Goal: Task Accomplishment & Management: Use online tool/utility

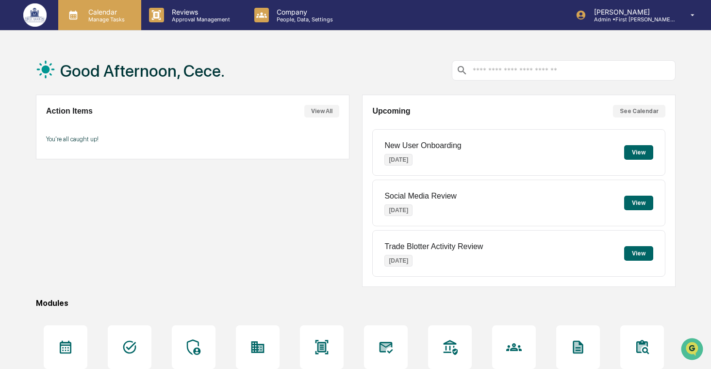
click at [117, 22] on p "Manage Tasks" at bounding box center [105, 19] width 49 height 7
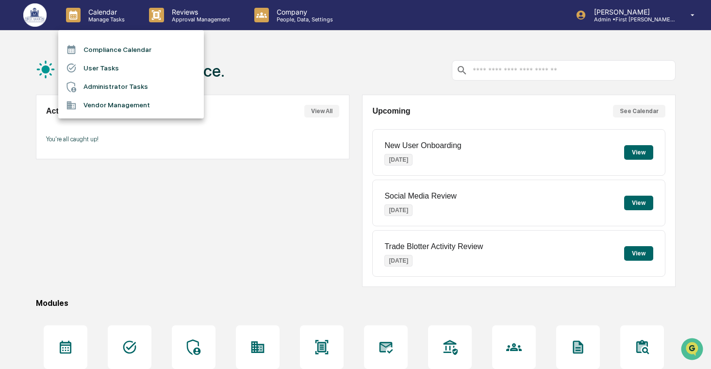
click at [118, 69] on li "User Tasks" at bounding box center [131, 68] width 146 height 18
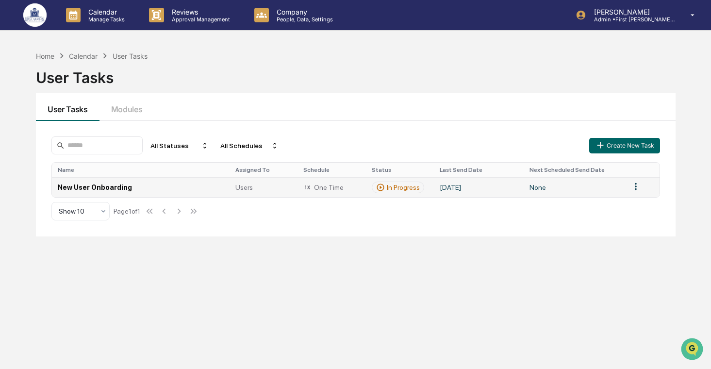
click at [170, 191] on td "New User Onboarding" at bounding box center [141, 187] width 178 height 20
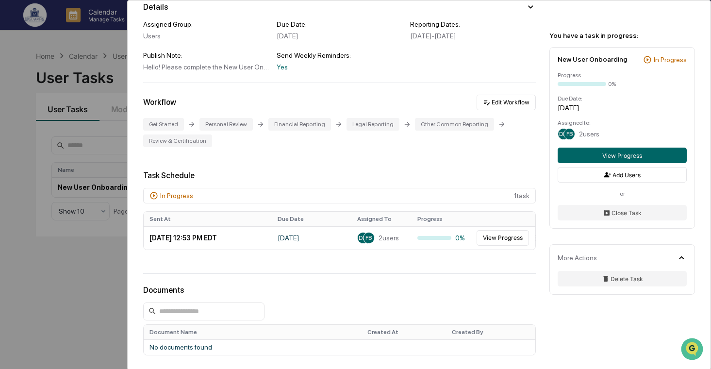
scroll to position [186, 0]
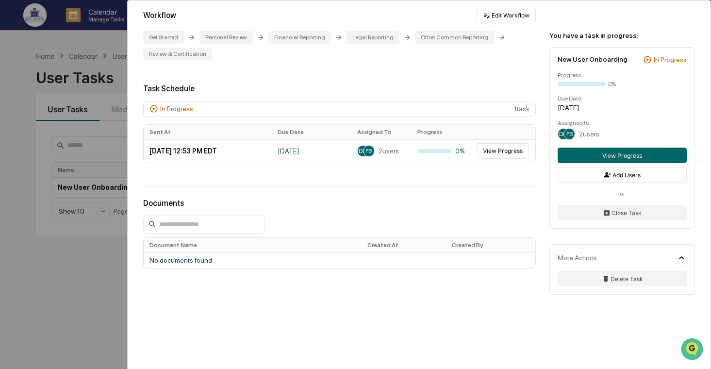
click at [63, 228] on div "User Tasks New User Onboarding New User Onboarding Active Welcome to Greenboard…" at bounding box center [355, 184] width 711 height 369
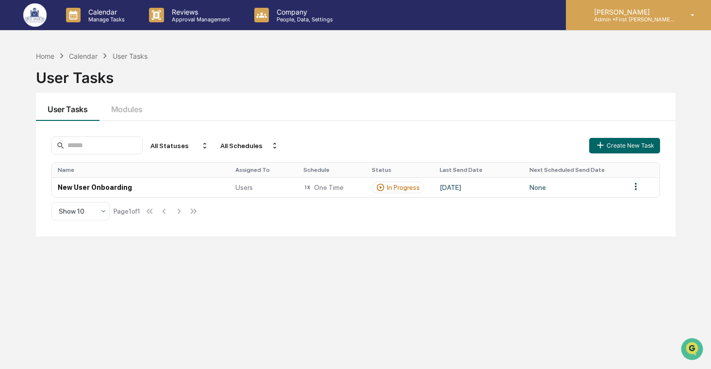
click at [646, 24] on div "[PERSON_NAME] Admin • First [PERSON_NAME] Financial" at bounding box center [638, 15] width 145 height 30
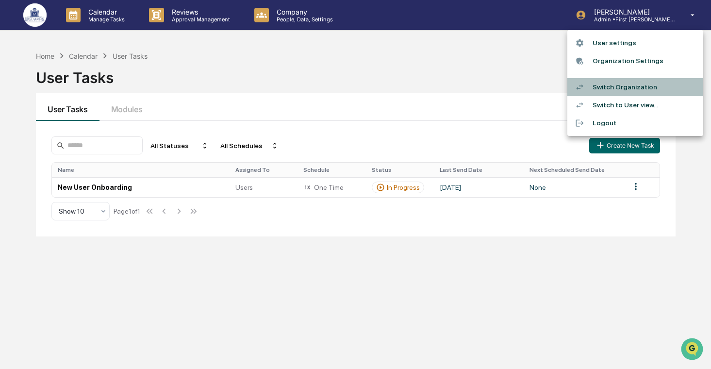
click at [613, 87] on li "Switch Organization" at bounding box center [635, 87] width 136 height 18
